Goal: Information Seeking & Learning: Find specific page/section

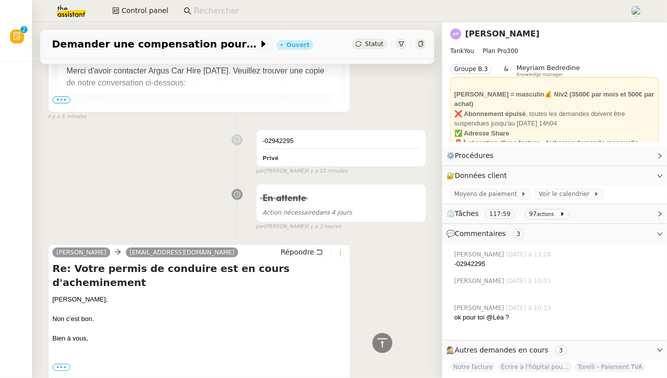
scroll to position [356, 0]
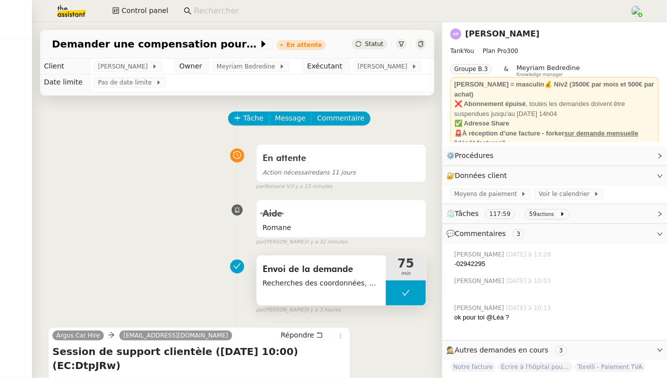
click at [310, 282] on span "Recherches des coordonnées, chat en ligne" at bounding box center [321, 282] width 117 height 11
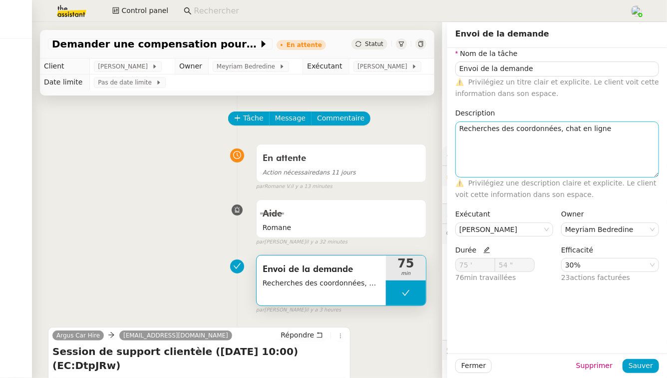
drag, startPoint x: 654, startPoint y: 132, endPoint x: 652, endPoint y: 187, distance: 55.0
click at [652, 177] on textarea "Recherches des coordonnées, chat en ligne" at bounding box center [558, 149] width 204 height 56
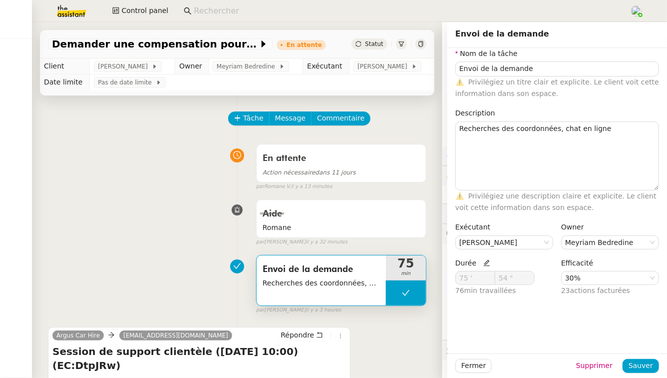
click at [253, 225] on div "Aide Romane false par Léa J. il y a 32 minutes" at bounding box center [237, 220] width 379 height 51
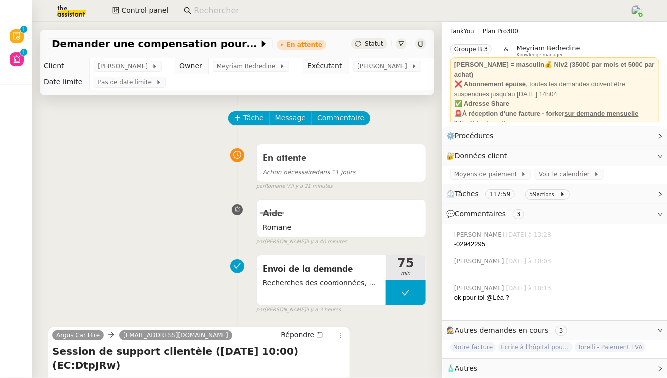
click at [582, 189] on span "⏲️ Tâches 117:59 59 actions" at bounding box center [547, 193] width 201 height 11
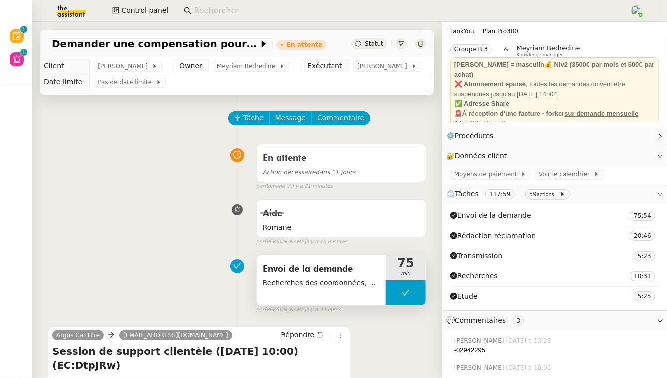
click at [343, 297] on div "Envoi de la demande Recherches des coordonnées, chat en ligne" at bounding box center [321, 280] width 129 height 50
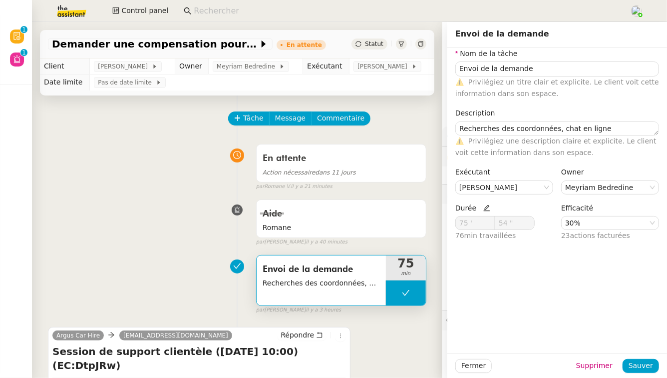
click at [169, 251] on div "Envoi de la demande Recherches des coordonnées, chat en ligne 75 min false par …" at bounding box center [237, 282] width 379 height 64
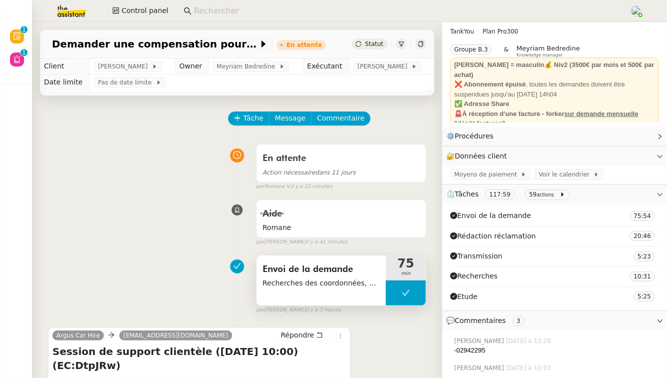
click at [288, 294] on div "Envoi de la demande Recherches des coordonnées, chat en ligne" at bounding box center [321, 280] width 129 height 50
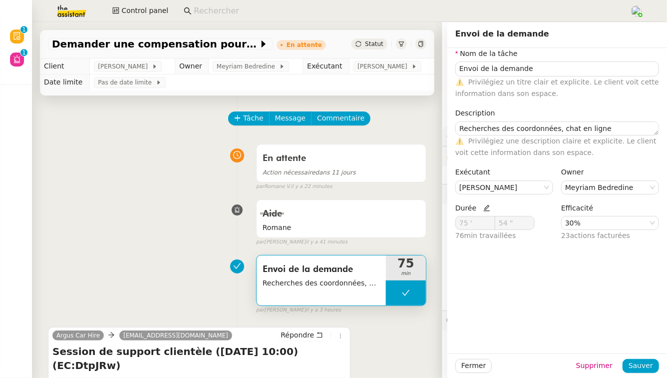
click at [129, 264] on div "Envoi de la demande Recherches des coordonnées, chat en ligne 75 min false par …" at bounding box center [237, 282] width 379 height 64
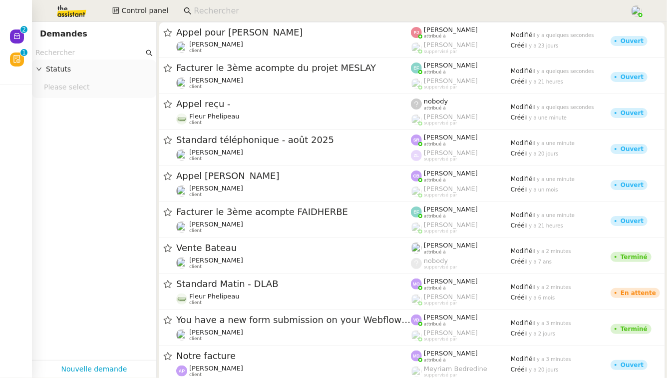
click at [82, 52] on input "text" at bounding box center [89, 52] width 108 height 11
type input "r"
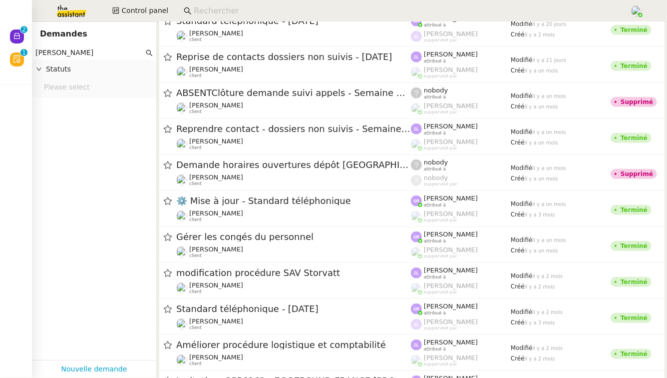
scroll to position [279, 0]
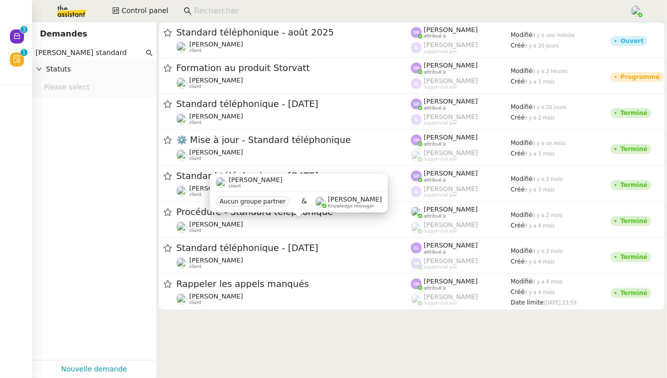
type input "franck muffat standard"
click at [113, 194] on app-tickets-filter "franck muffat standard Statuts Please select" at bounding box center [94, 203] width 124 height 314
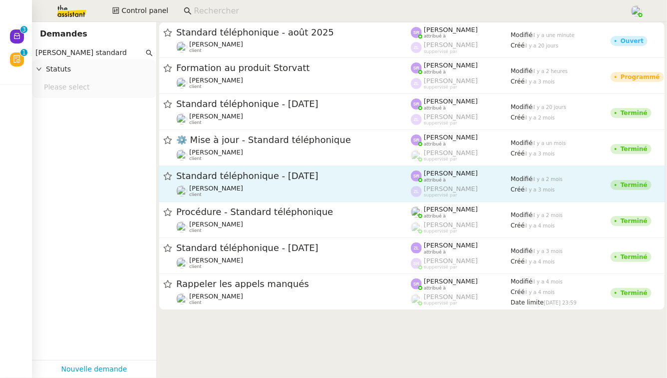
click at [241, 180] on span "Standard téléphonique - Juin 2025" at bounding box center [293, 175] width 235 height 9
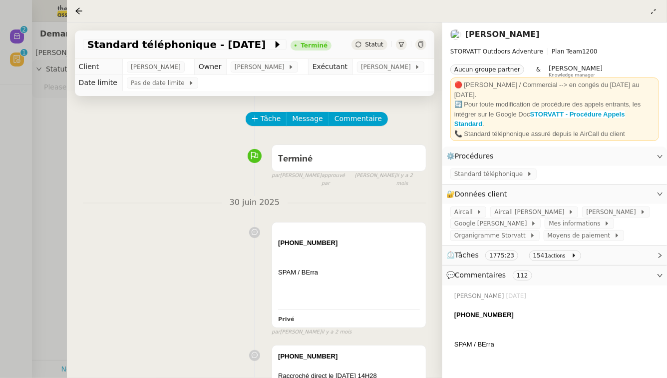
click at [556, 253] on small "actions" at bounding box center [556, 255] width 17 height 5
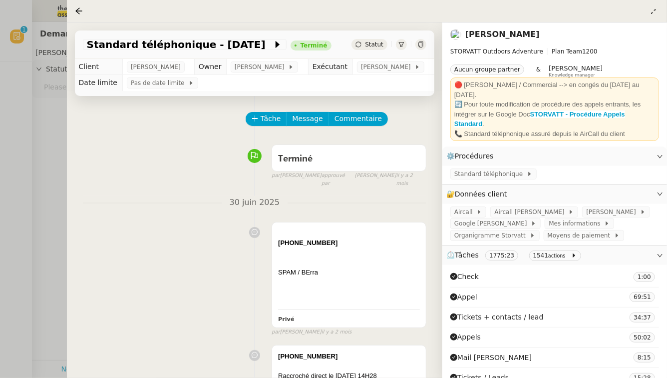
click at [52, 226] on div at bounding box center [333, 189] width 667 height 378
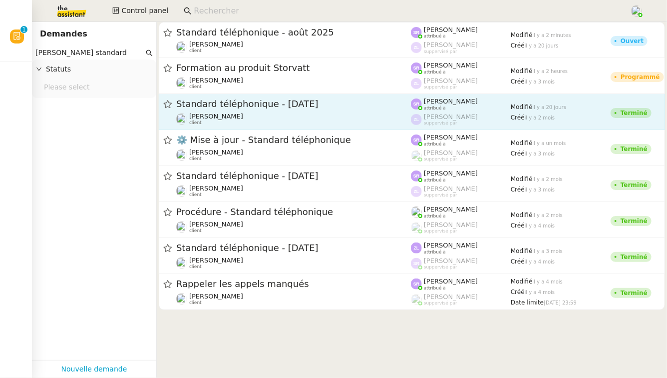
click at [341, 107] on span "Standard téléphonique - juillet 2025" at bounding box center [293, 103] width 235 height 9
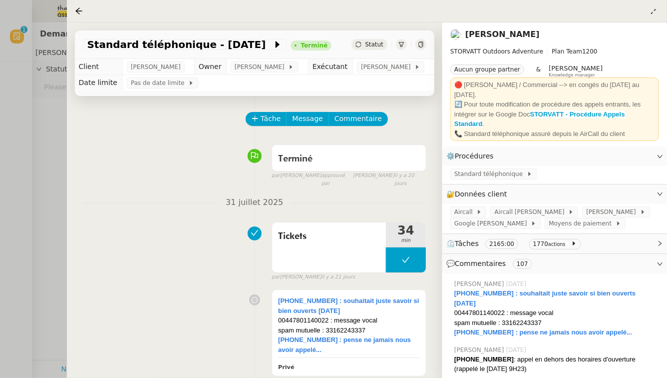
click at [52, 133] on div at bounding box center [333, 189] width 667 height 378
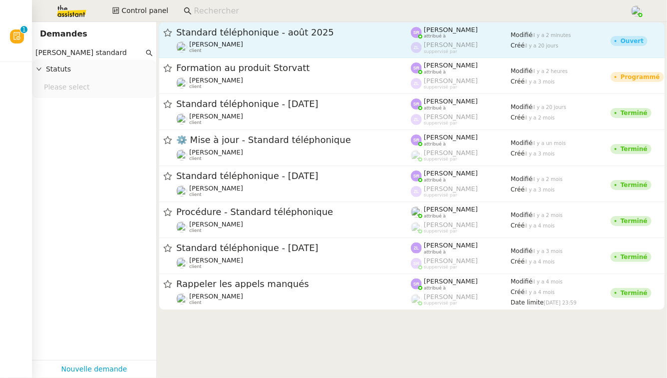
click at [404, 29] on span "Standard téléphonique - août 2025" at bounding box center [293, 32] width 235 height 9
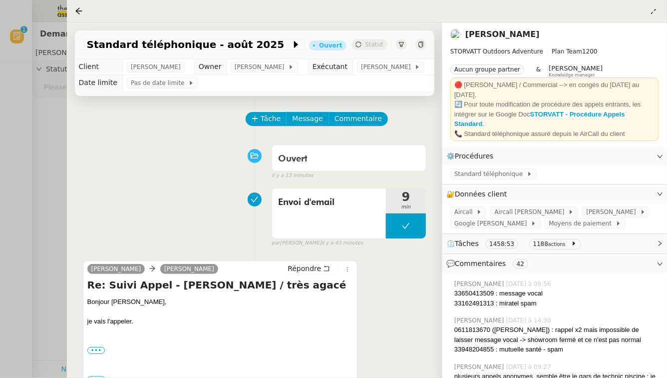
click at [0, 173] on div at bounding box center [333, 189] width 667 height 378
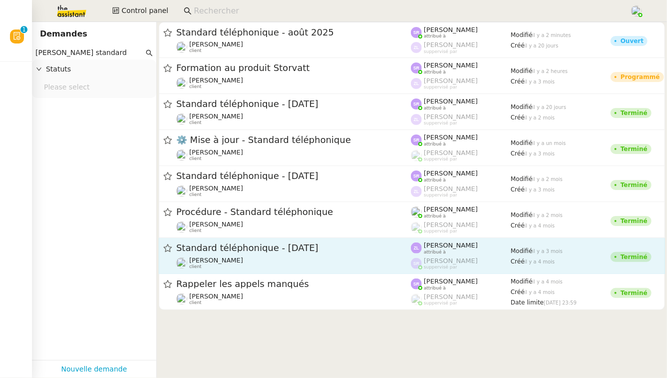
click at [351, 253] on div "Standard téléphonique - Mai 2025" at bounding box center [293, 248] width 235 height 12
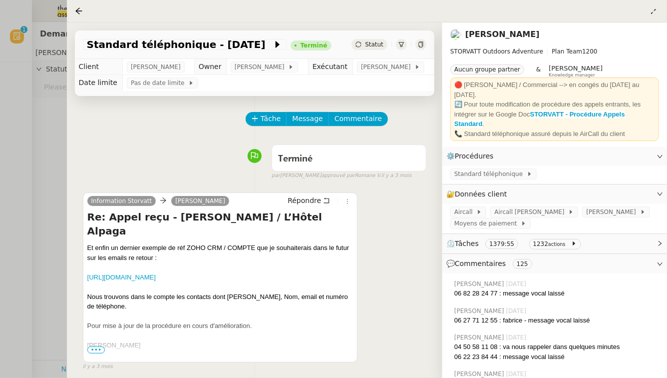
click at [43, 211] on div at bounding box center [333, 189] width 667 height 378
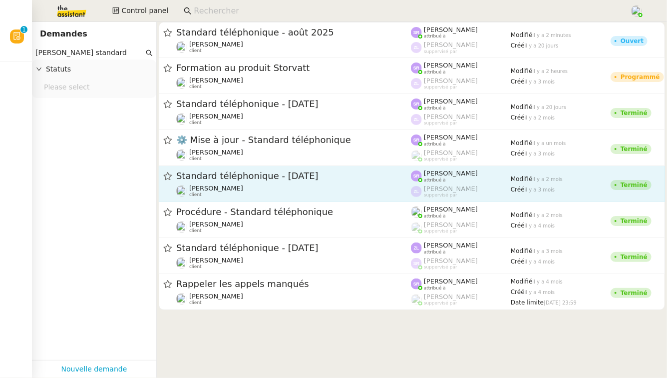
click at [329, 179] on span "Standard téléphonique - Juin 2025" at bounding box center [293, 175] width 235 height 9
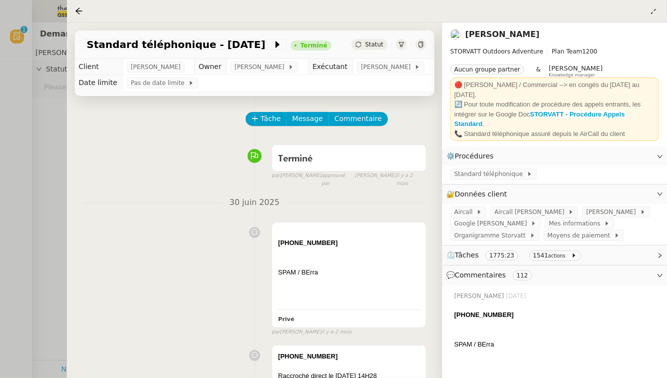
click at [0, 216] on div at bounding box center [333, 189] width 667 height 378
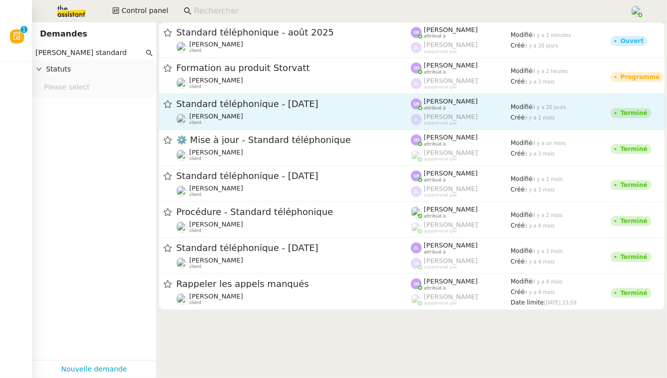
click at [399, 115] on div "Franck MUFFAT-JEANDET client" at bounding box center [293, 118] width 235 height 13
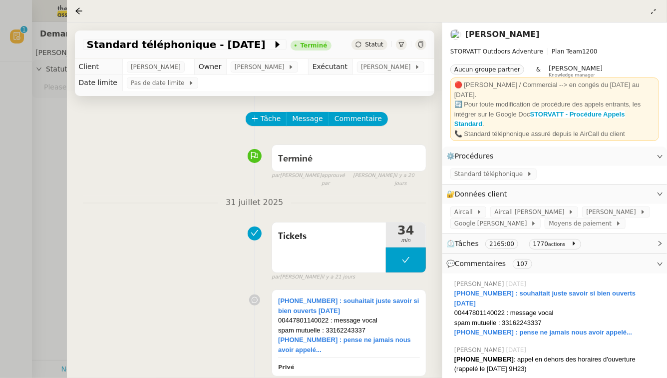
click at [0, 179] on div at bounding box center [333, 189] width 667 height 378
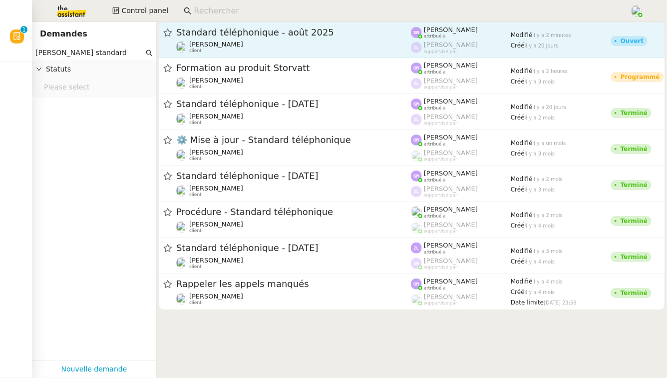
click at [375, 30] on span "Standard téléphonique - août 2025" at bounding box center [293, 32] width 235 height 9
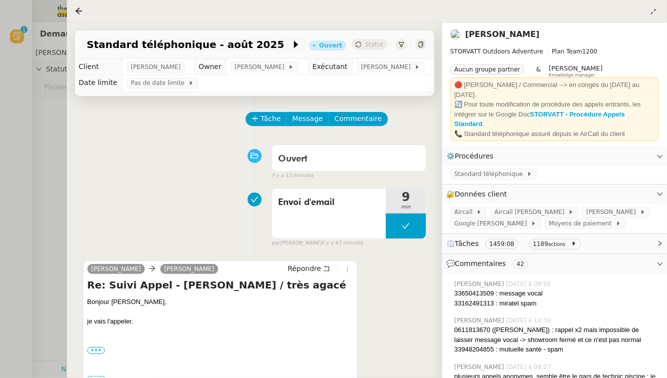
click at [30, 175] on div at bounding box center [333, 189] width 667 height 378
